Goal: Information Seeking & Learning: Learn about a topic

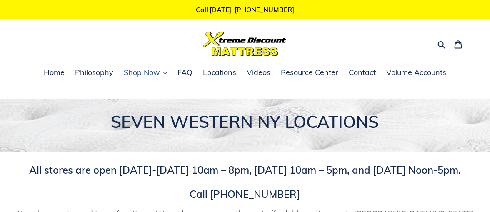
click at [154, 73] on span "Shop Now" at bounding box center [142, 73] width 36 height 10
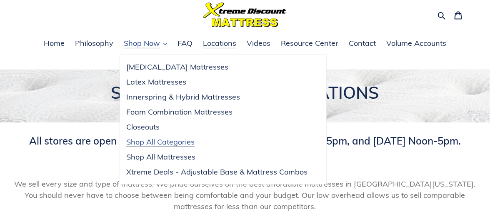
scroll to position [41, 0]
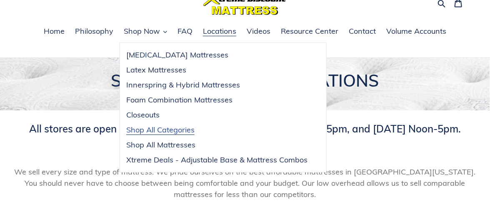
click at [164, 133] on span "Shop All Categories" at bounding box center [160, 130] width 68 height 10
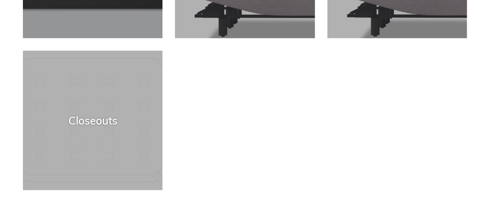
scroll to position [417, 0]
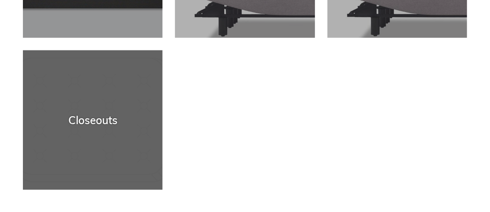
click at [118, 190] on div "Closeouts" at bounding box center [93, 190] width 140 height 0
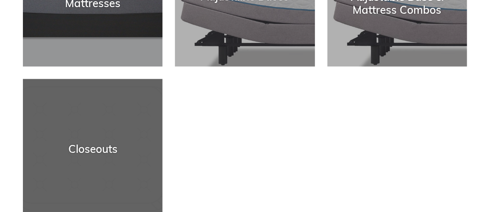
scroll to position [458, 0]
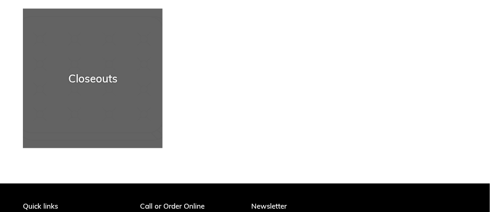
click at [108, 148] on div "Closeouts" at bounding box center [93, 148] width 140 height 0
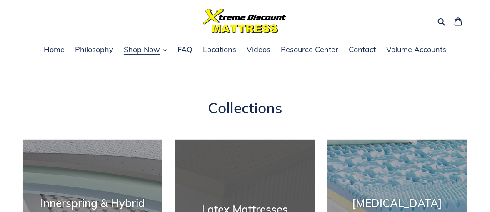
scroll to position [0, 0]
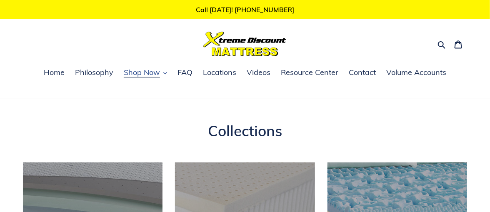
click at [140, 71] on span "Shop Now" at bounding box center [142, 73] width 36 height 10
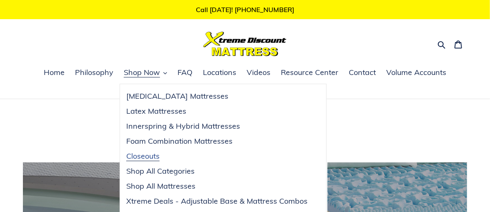
click at [142, 160] on span "Closeouts" at bounding box center [142, 156] width 33 height 10
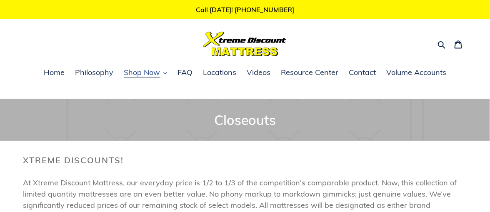
click at [125, 78] on button "Shop Now" at bounding box center [146, 73] width 52 height 13
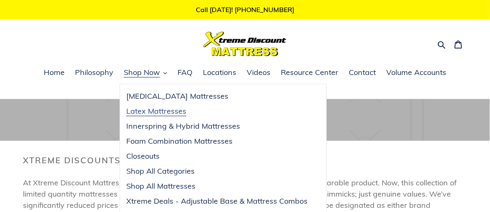
click at [135, 110] on span "Latex Mattresses" at bounding box center [156, 111] width 60 height 10
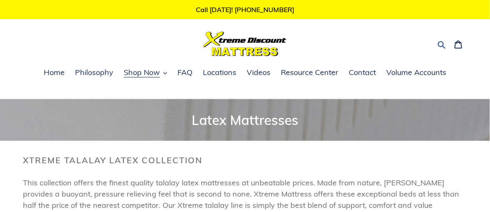
click at [440, 45] on icon "button" at bounding box center [442, 44] width 8 height 8
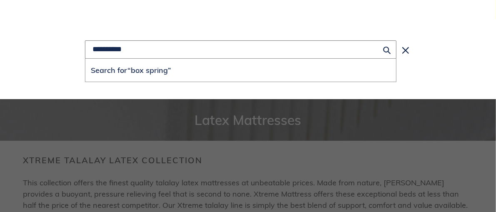
type input "**********"
click at [85, 59] on button "Search for “box spring”" at bounding box center [240, 70] width 311 height 23
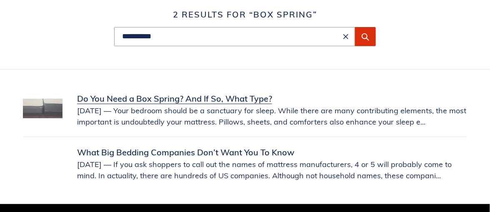
scroll to position [125, 0]
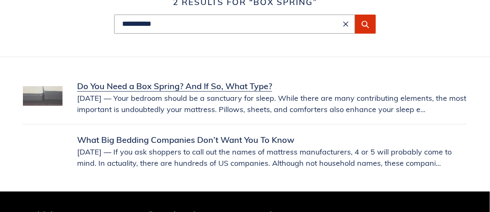
click at [183, 89] on link "Do You Need a Box Spring? And If So, What Type?" at bounding box center [245, 97] width 444 height 35
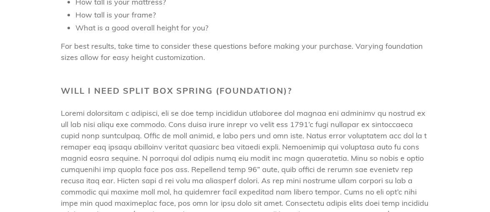
scroll to position [1041, 0]
